Goal: Check status: Check status

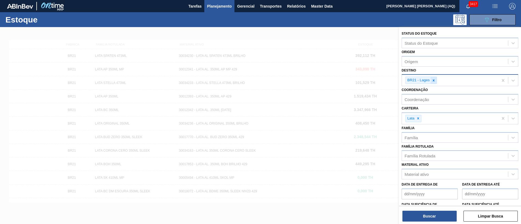
click at [432, 81] on icon at bounding box center [434, 81] width 4 height 4
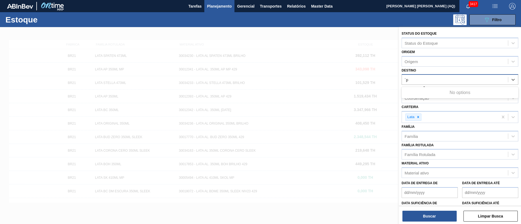
type input "´"
type input "ponta"
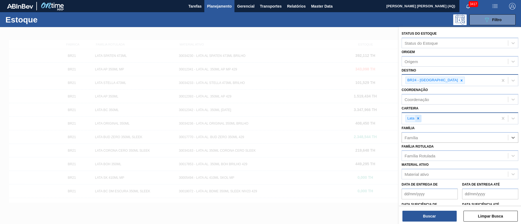
click at [421, 117] on div at bounding box center [418, 118] width 6 height 7
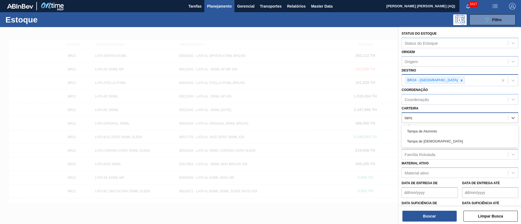
type input "[GEOGRAPHIC_DATA]"
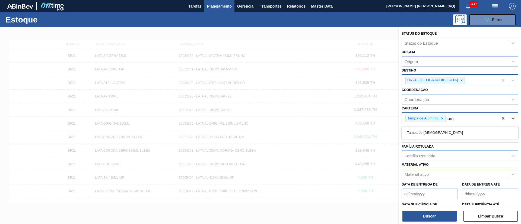
type input "[GEOGRAPHIC_DATA]"
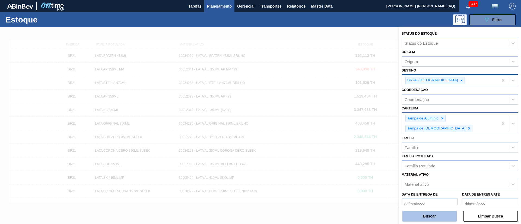
click at [425, 219] on button "Buscar" at bounding box center [429, 216] width 54 height 11
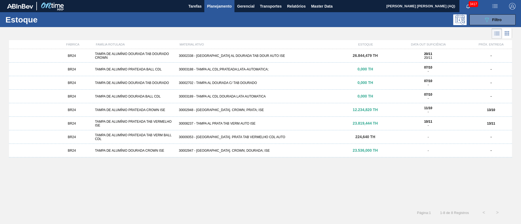
click at [360, 125] on span "23.819,444 TH" at bounding box center [365, 123] width 25 height 4
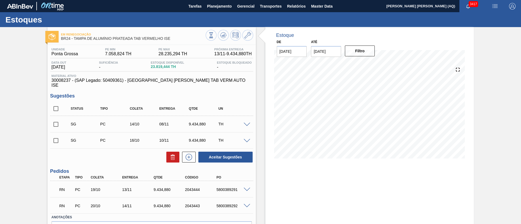
click at [316, 56] on input "[DATE]" at bounding box center [326, 51] width 30 height 11
click at [370, 63] on button "Next Month" at bounding box center [372, 65] width 4 height 4
click at [315, 127] on div "30" at bounding box center [317, 125] width 7 height 7
type input "[DATE]"
click at [353, 44] on div "De [DATE] Até [DATE] Filtro" at bounding box center [326, 47] width 109 height 19
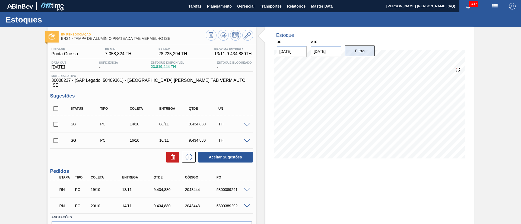
click at [354, 50] on button "Filtro" at bounding box center [360, 51] width 30 height 11
click at [55, 104] on input "checkbox" at bounding box center [55, 108] width 11 height 11
checkbox input "true"
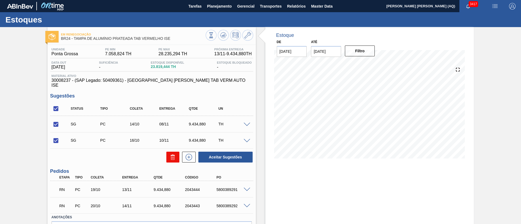
click at [170, 154] on icon at bounding box center [173, 157] width 7 height 7
checkbox input "false"
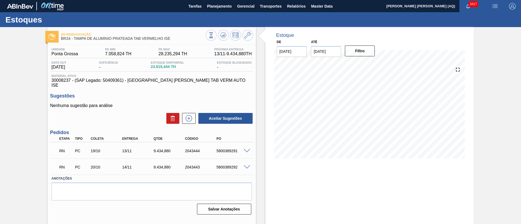
click at [246, 149] on span at bounding box center [247, 151] width 7 height 4
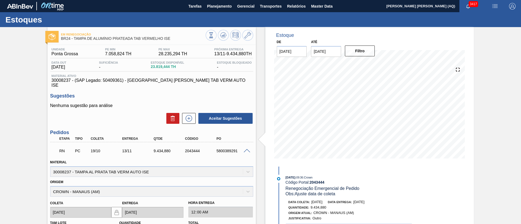
click at [244, 149] on span at bounding box center [247, 151] width 7 height 4
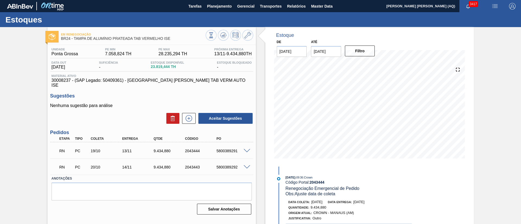
click at [245, 165] on span at bounding box center [247, 167] width 7 height 4
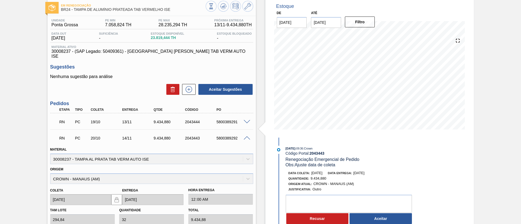
scroll to position [41, 0]
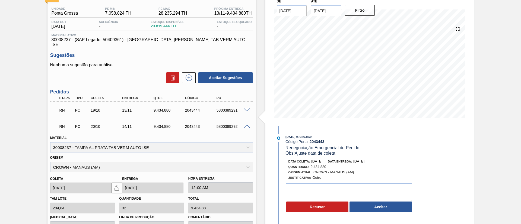
click at [246, 125] on span at bounding box center [247, 127] width 7 height 4
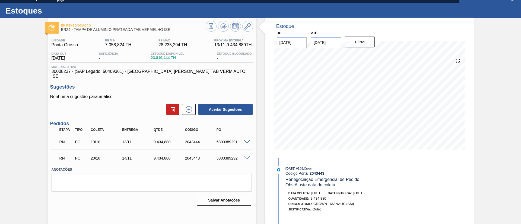
scroll to position [0, 0]
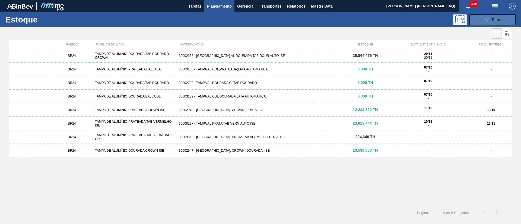
click at [492, 18] on span "Filtro" at bounding box center [496, 20] width 9 height 4
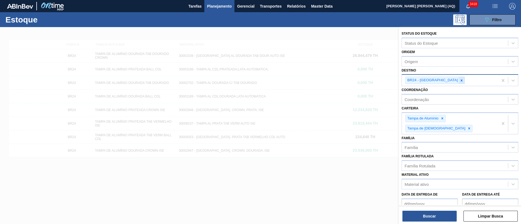
click at [460, 81] on icon at bounding box center [462, 81] width 4 height 4
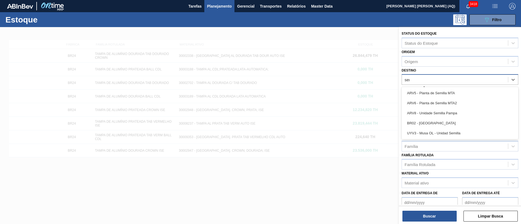
type input "serg"
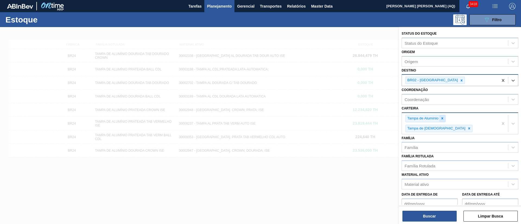
click at [441, 121] on div at bounding box center [442, 118] width 6 height 7
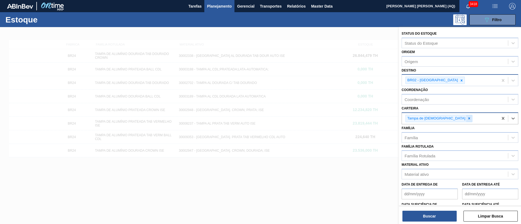
click at [467, 119] on icon at bounding box center [469, 119] width 4 height 4
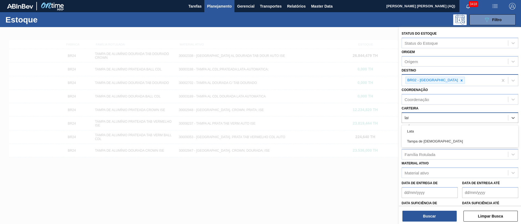
type input "lata"
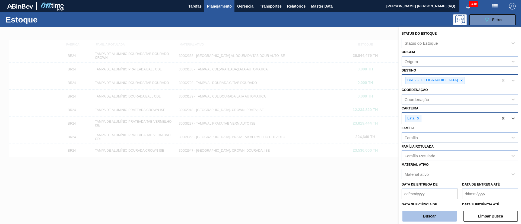
click at [438, 212] on button "Buscar" at bounding box center [429, 216] width 54 height 11
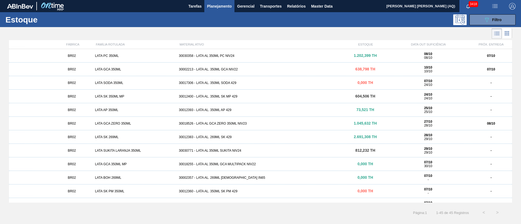
click at [290, 55] on div "30030358 - LATA AL 350ML PC NIV24" at bounding box center [261, 56] width 168 height 4
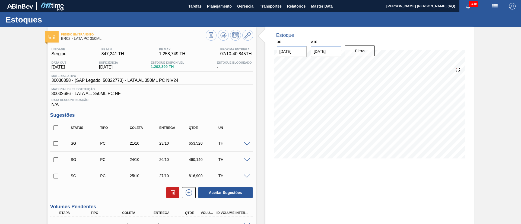
click at [55, 126] on input "checkbox" at bounding box center [55, 127] width 11 height 11
checkbox input "true"
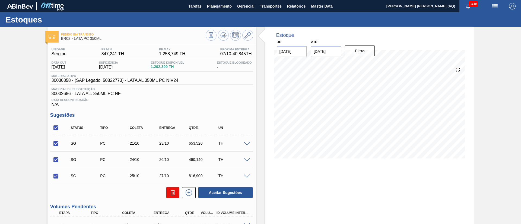
click at [173, 192] on icon at bounding box center [173, 193] width 7 height 7
checkbox input "false"
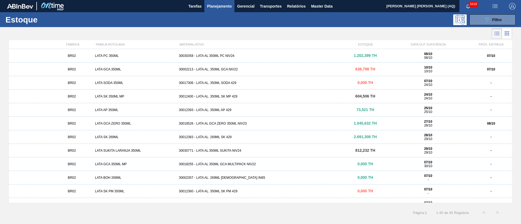
click at [227, 68] on div "30002213 - LATA AL. 350ML GCA NIV22" at bounding box center [261, 70] width 168 height 4
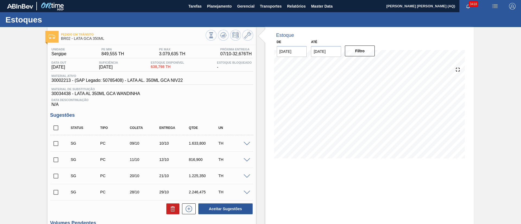
click at [54, 126] on input "checkbox" at bounding box center [55, 127] width 11 height 11
checkbox input "true"
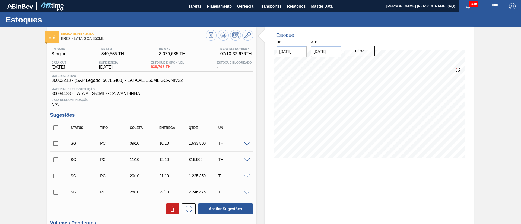
checkbox input "true"
click at [171, 208] on icon at bounding box center [173, 210] width 4 height 4
checkbox input "false"
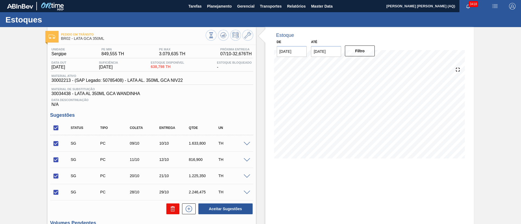
checkbox input "false"
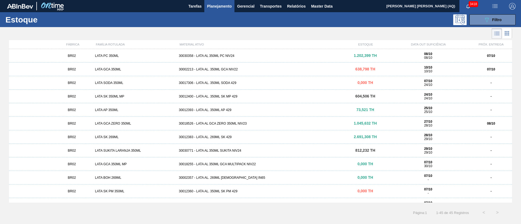
click at [220, 135] on div "30012383 - LATA AL. 269ML SK 429" at bounding box center [261, 137] width 168 height 4
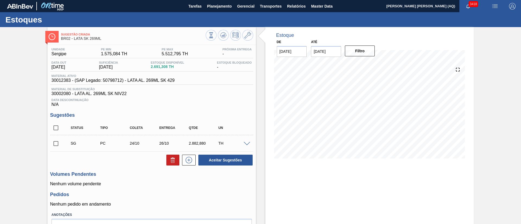
click at [58, 142] on input "checkbox" at bounding box center [55, 143] width 11 height 11
click at [172, 161] on icon at bounding box center [172, 161] width 0 height 3
checkbox input "false"
